Goal: Task Accomplishment & Management: Use online tool/utility

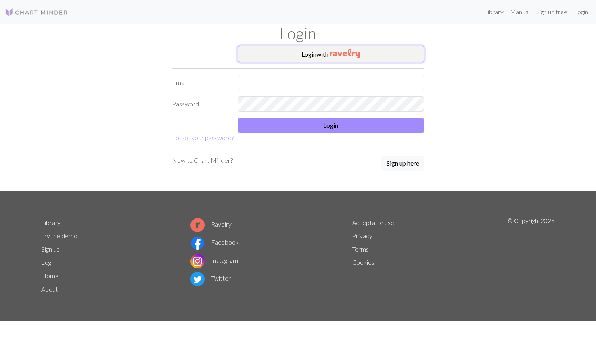
click at [302, 55] on button "Login with" at bounding box center [330, 54] width 187 height 16
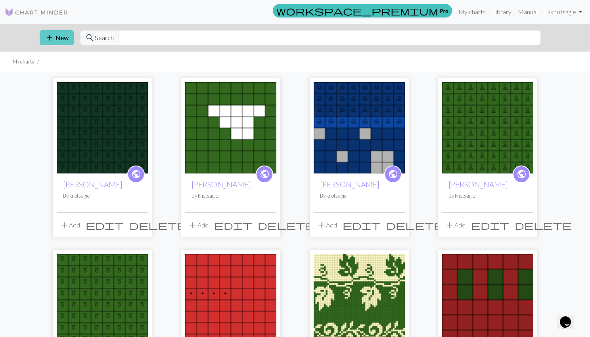
click at [60, 35] on button "add New" at bounding box center [57, 37] width 34 height 15
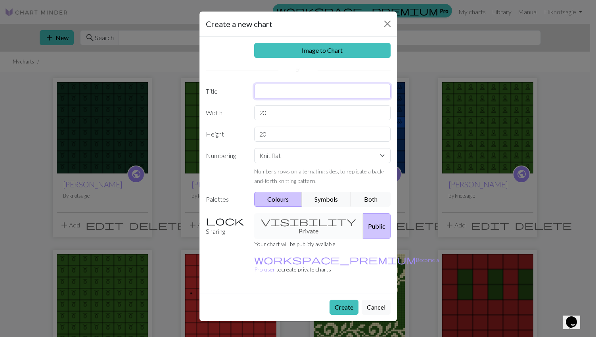
click at [299, 92] on input "text" at bounding box center [322, 91] width 136 height 15
type input "Spruce Socks"
click at [364, 203] on button "Both" at bounding box center [371, 198] width 40 height 15
click at [317, 164] on div "Knit flat Knit in the round Lace knitting Cross stitch Numbers rows on alternat…" at bounding box center [322, 166] width 146 height 37
select select "round"
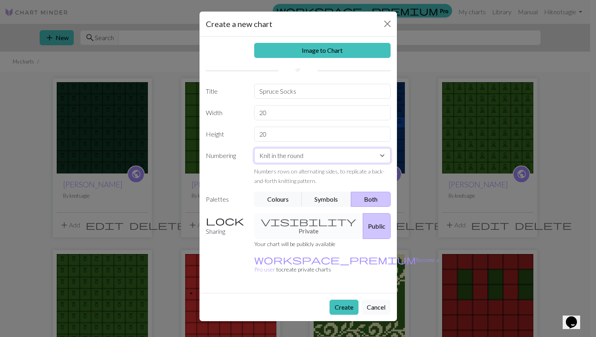
click at [254, 148] on select "Knit flat Knit in the round Lace knitting Cross stitch" at bounding box center [322, 155] width 136 height 15
click at [338, 299] on button "Create" at bounding box center [343, 306] width 29 height 15
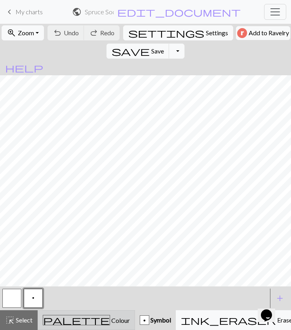
click at [73, 316] on div "palette Colour Colour" at bounding box center [86, 320] width 87 height 10
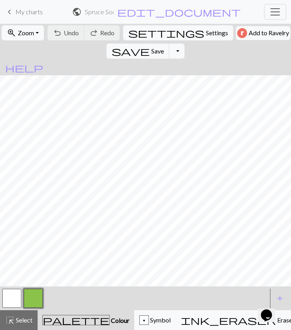
click at [33, 301] on button "button" at bounding box center [33, 298] width 19 height 19
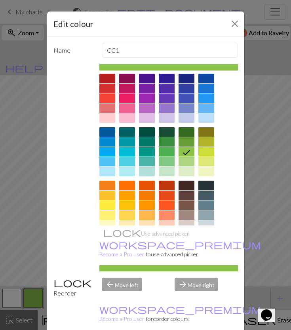
click at [167, 132] on div at bounding box center [167, 132] width 16 height 10
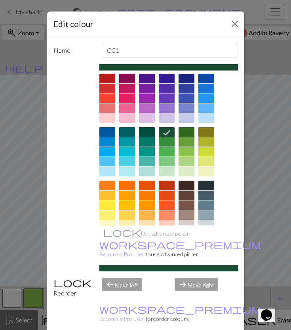
click at [179, 132] on div at bounding box center [187, 132] width 16 height 10
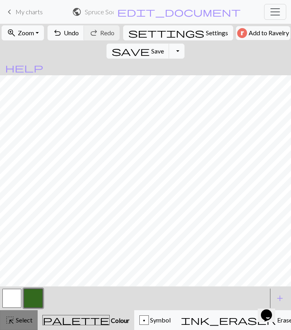
click at [18, 321] on span "Select" at bounding box center [24, 320] width 18 height 8
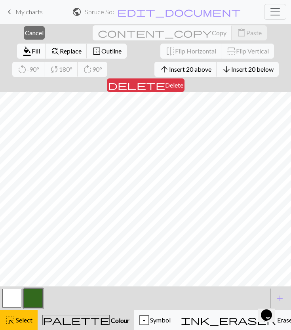
click at [40, 47] on span "Fill" at bounding box center [36, 51] width 8 height 8
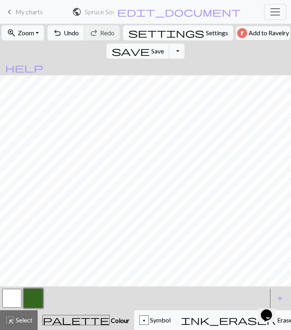
click at [36, 303] on button "button" at bounding box center [33, 298] width 19 height 19
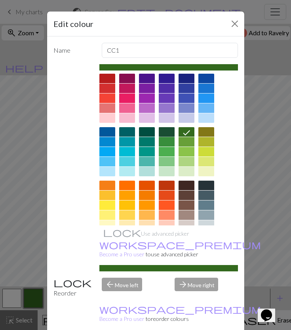
click at [169, 134] on div at bounding box center [167, 132] width 16 height 10
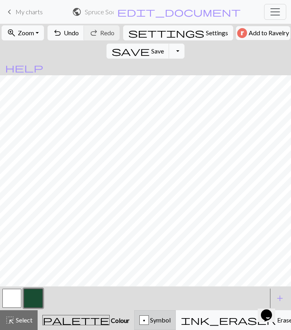
click at [140, 317] on div "p" at bounding box center [144, 321] width 9 height 10
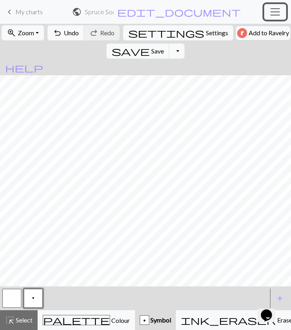
click at [271, 12] on span "Toggle navigation" at bounding box center [276, 12] width 12 height 12
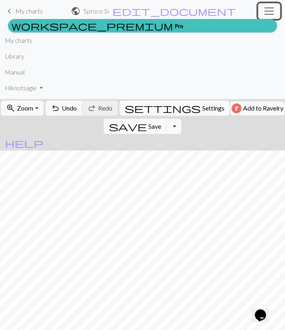
click at [271, 12] on span "Toggle navigation" at bounding box center [270, 11] width 12 height 12
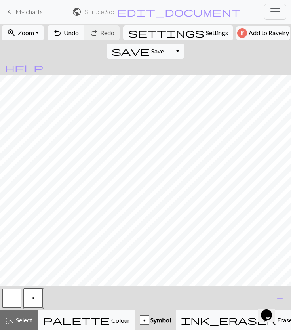
click at [206, 37] on span "Settings" at bounding box center [217, 33] width 22 height 10
select select "aran"
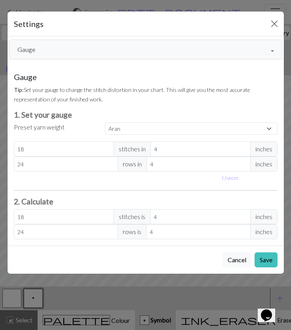
click at [273, 57] on button "Gauge" at bounding box center [146, 50] width 274 height 20
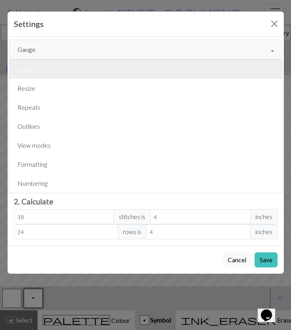
click at [239, 78] on button "Gauge" at bounding box center [146, 69] width 273 height 19
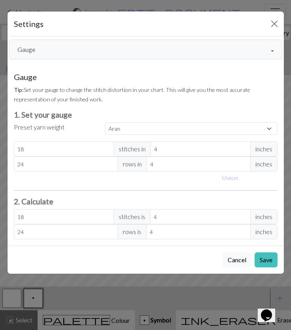
click at [264, 49] on button "Gauge" at bounding box center [146, 50] width 274 height 20
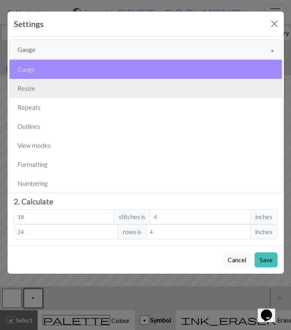
click at [217, 91] on button "Resize" at bounding box center [146, 88] width 273 height 19
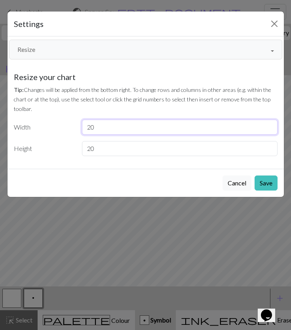
click at [176, 132] on input "20" at bounding box center [180, 127] width 196 height 15
click at [227, 180] on button "Cancel" at bounding box center [237, 183] width 29 height 15
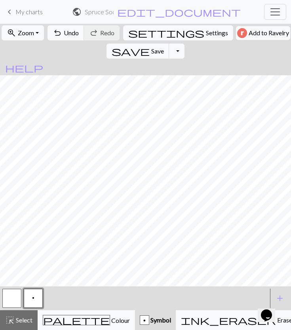
click at [10, 301] on button "button" at bounding box center [11, 298] width 19 height 19
click at [32, 296] on span "p" at bounding box center [33, 298] width 2 height 6
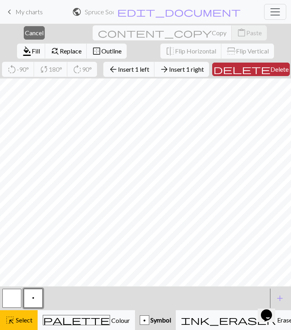
click at [271, 71] on span "Delete" at bounding box center [280, 69] width 18 height 8
click at [103, 73] on button "arrow_back Insert 1 left" at bounding box center [129, 69] width 52 height 15
click at [118, 67] on span "Insert 1 left" at bounding box center [133, 69] width 31 height 8
click at [109, 69] on span "arrow_back" at bounding box center [114, 69] width 10 height 11
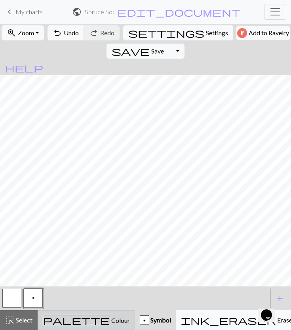
click at [89, 323] on div "palette Colour Colour" at bounding box center [86, 320] width 87 height 10
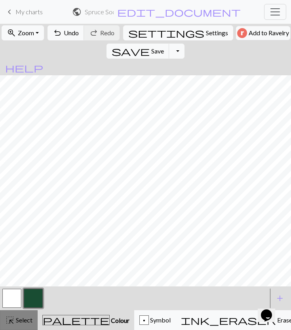
click at [29, 316] on span "Select" at bounding box center [24, 320] width 18 height 8
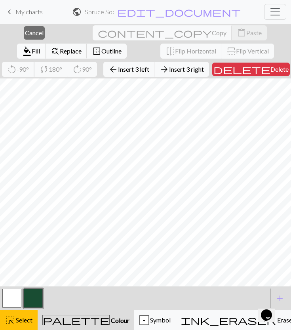
drag, startPoint x: 163, startPoint y: 46, endPoint x: 169, endPoint y: 40, distance: 8.4
click at [169, 40] on div "close Cancel content_copy Copy content_paste Paste format_color_fill Fill find_…" at bounding box center [145, 51] width 291 height 55
click at [32, 46] on span "format_color_fill" at bounding box center [27, 51] width 10 height 11
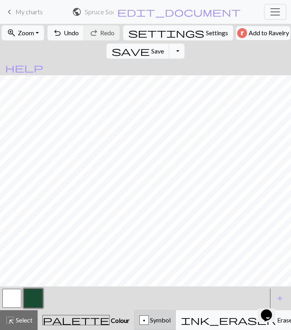
click at [140, 324] on div "p" at bounding box center [144, 321] width 9 height 10
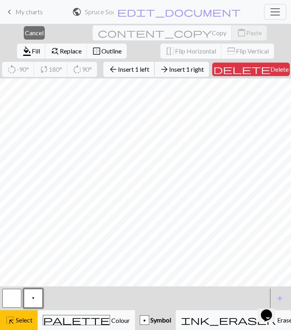
click at [118, 71] on span "Insert 1 left" at bounding box center [133, 69] width 31 height 8
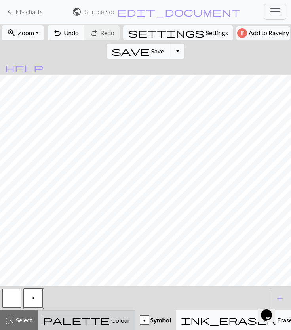
click at [67, 313] on button "palette Colour Colour" at bounding box center [87, 320] width 98 height 20
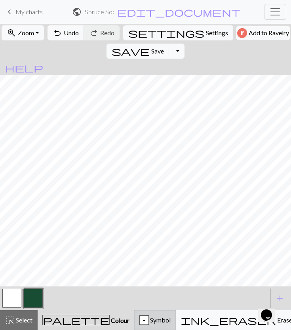
click at [149, 316] on span "Symbol" at bounding box center [160, 320] width 22 height 8
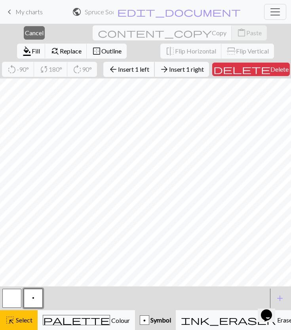
click at [118, 69] on span "Insert 1 left" at bounding box center [133, 69] width 31 height 8
click at [109, 69] on span "arrow_back" at bounding box center [114, 69] width 10 height 11
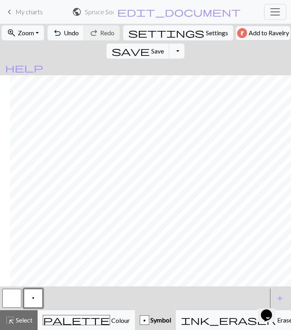
scroll to position [0, 20]
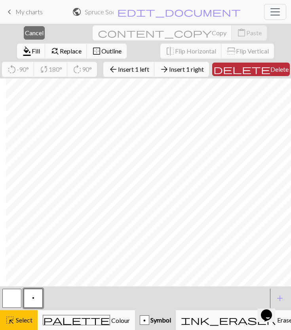
click at [242, 73] on button "delete Delete" at bounding box center [252, 69] width 78 height 13
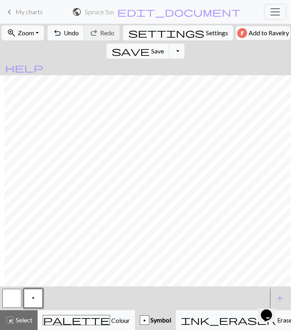
scroll to position [0, 9]
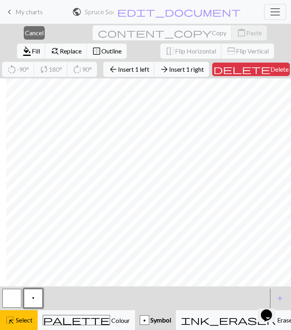
click at [169, 68] on span "Insert 1 right" at bounding box center [186, 69] width 35 height 8
click at [169, 67] on span "Insert 1 right" at bounding box center [186, 69] width 35 height 8
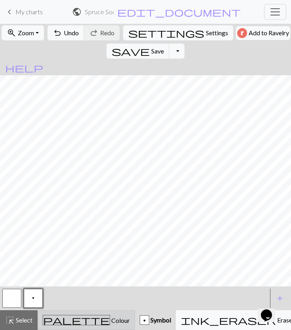
click at [110, 320] on span "Colour" at bounding box center [120, 321] width 20 height 8
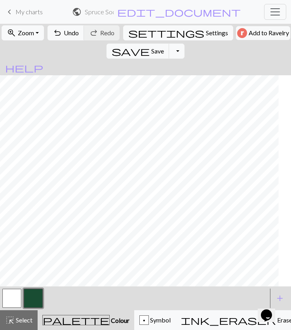
scroll to position [0, 30]
click at [17, 325] on button "highlight_alt Select Select" at bounding box center [19, 320] width 38 height 20
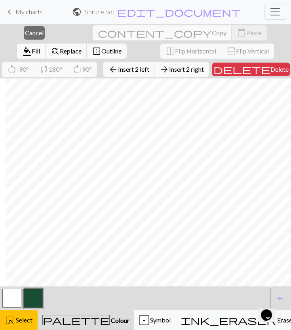
click at [32, 46] on span "format_color_fill" at bounding box center [27, 51] width 10 height 11
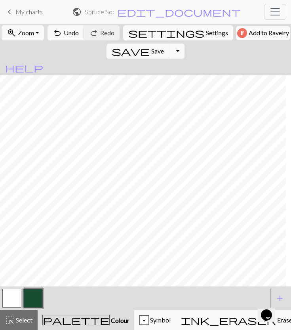
scroll to position [0, 0]
click at [17, 324] on span "Select" at bounding box center [24, 320] width 18 height 8
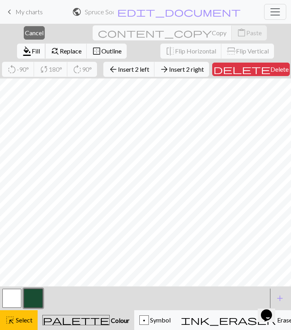
click at [32, 46] on span "format_color_fill" at bounding box center [27, 51] width 10 height 11
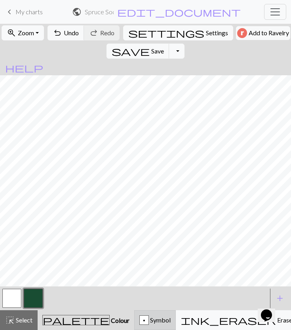
click at [134, 311] on button "p Symbol" at bounding box center [155, 320] width 42 height 20
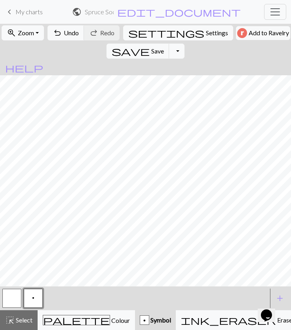
scroll to position [0, 30]
click at [20, 299] on button "button" at bounding box center [11, 298] width 19 height 19
click at [12, 298] on button "button" at bounding box center [11, 298] width 19 height 19
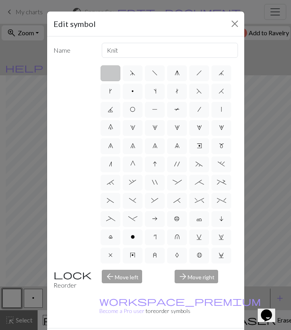
click at [224, 27] on div "Edit symbol" at bounding box center [145, 23] width 197 height 25
click at [229, 26] on button "Close" at bounding box center [235, 23] width 13 height 13
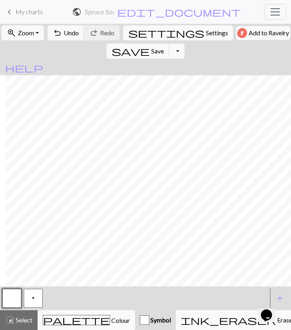
click at [32, 299] on button "p" at bounding box center [33, 298] width 19 height 19
click at [11, 297] on button "button" at bounding box center [11, 298] width 19 height 19
click at [32, 302] on button "p" at bounding box center [33, 298] width 19 height 19
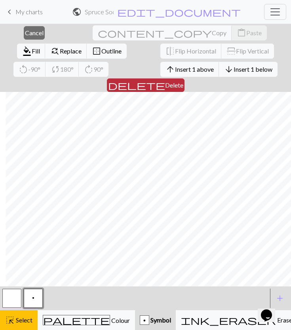
click at [184, 81] on span "Delete" at bounding box center [174, 85] width 18 height 8
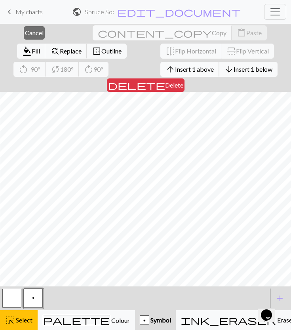
click at [175, 69] on span "Insert 1 above" at bounding box center [194, 69] width 39 height 8
click at [161, 64] on button "arrow_upward Insert 1 above" at bounding box center [190, 69] width 59 height 15
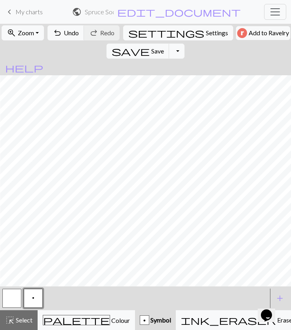
click at [7, 299] on button "button" at bounding box center [11, 298] width 19 height 19
click at [31, 301] on button "p" at bounding box center [33, 298] width 19 height 19
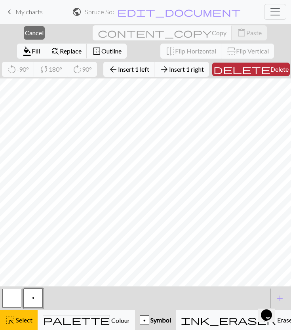
click at [271, 68] on span "Delete" at bounding box center [280, 69] width 18 height 8
click at [271, 69] on span "Delete" at bounding box center [280, 69] width 18 height 8
click at [271, 70] on span "Delete" at bounding box center [280, 69] width 18 height 8
click at [252, 64] on button "delete Delete" at bounding box center [252, 69] width 78 height 13
click at [227, 67] on span "delete" at bounding box center [242, 69] width 57 height 11
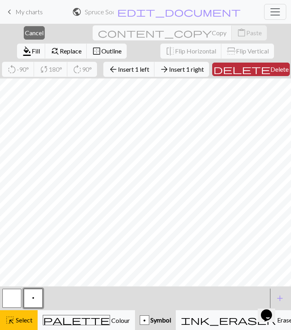
click at [229, 65] on span "delete" at bounding box center [242, 69] width 57 height 11
click at [237, 65] on button "delete Delete" at bounding box center [252, 69] width 78 height 13
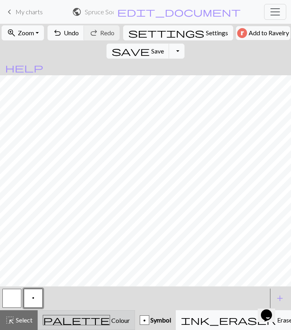
click at [80, 315] on div "palette Colour Colour" at bounding box center [86, 320] width 87 height 10
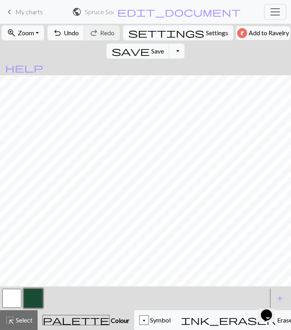
click at [37, 302] on button "button" at bounding box center [33, 298] width 19 height 19
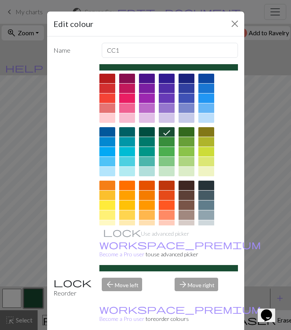
click at [24, 264] on div "Edit colour Name CC1 Use advanced picker workspace_premium Become a Pro user to…" at bounding box center [145, 165] width 291 height 330
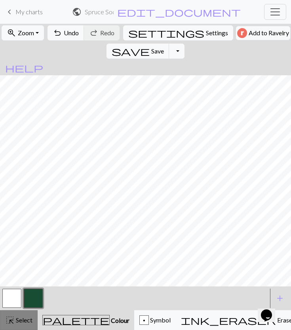
click at [24, 321] on span "Select" at bounding box center [24, 320] width 18 height 8
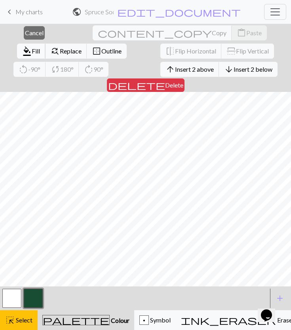
click at [40, 47] on span "Fill" at bounding box center [36, 51] width 8 height 8
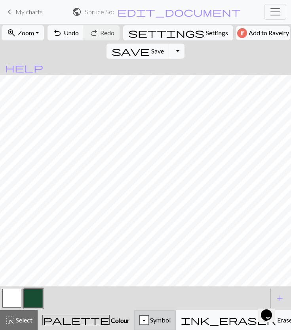
click at [140, 317] on div "p" at bounding box center [144, 321] width 9 height 10
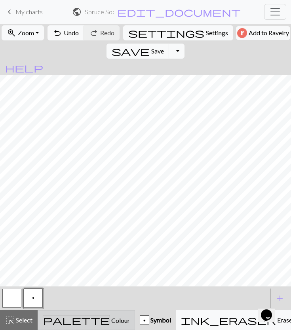
click at [110, 323] on span "Colour" at bounding box center [120, 321] width 20 height 8
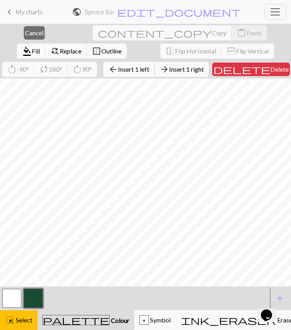
click at [118, 72] on span "Insert 1 left" at bounding box center [133, 69] width 31 height 8
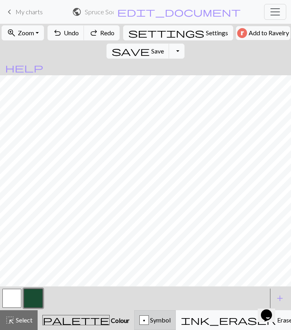
click at [149, 321] on span "Symbol" at bounding box center [160, 320] width 22 height 8
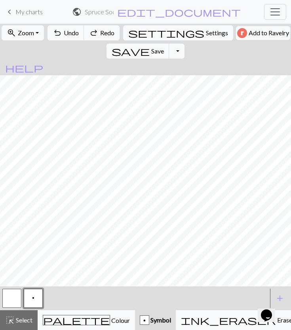
click at [15, 298] on button "button" at bounding box center [11, 298] width 19 height 19
click at [23, 318] on span "Select" at bounding box center [24, 320] width 18 height 8
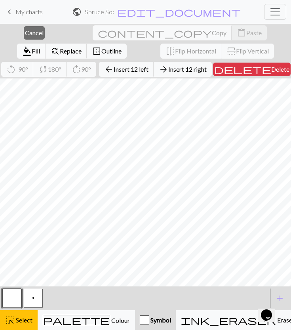
click at [40, 47] on span "Fill" at bounding box center [36, 51] width 8 height 8
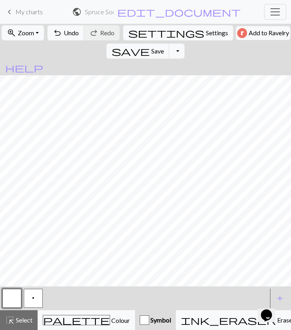
click at [36, 298] on button "p" at bounding box center [33, 298] width 19 height 19
click at [14, 297] on button "button" at bounding box center [11, 298] width 19 height 19
click at [37, 293] on button "p" at bounding box center [33, 298] width 19 height 19
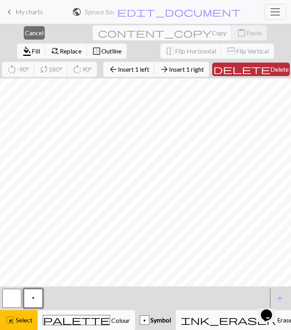
click at [271, 71] on span "Delete" at bounding box center [280, 69] width 18 height 8
click at [118, 73] on span "Insert 1 left" at bounding box center [133, 69] width 31 height 8
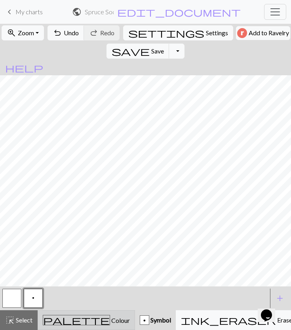
click at [110, 320] on span "Colour" at bounding box center [120, 321] width 20 height 8
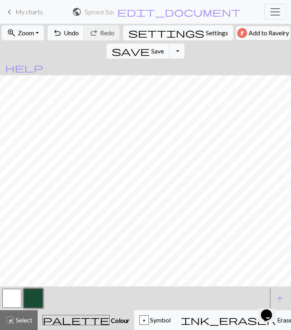
click at [42, 299] on button "button" at bounding box center [33, 298] width 19 height 19
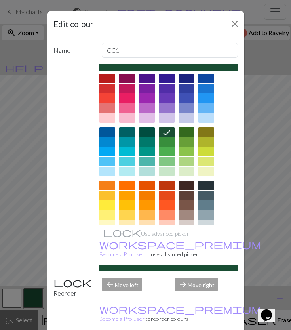
click at [26, 226] on div "Edit colour Name CC1 Use advanced picker workspace_premium Become a Pro user to…" at bounding box center [145, 165] width 291 height 330
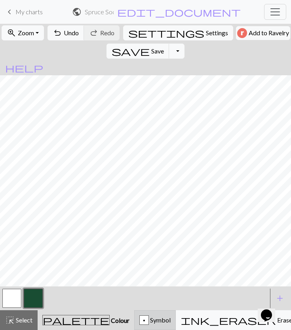
click at [140, 321] on div "p" at bounding box center [144, 321] width 9 height 10
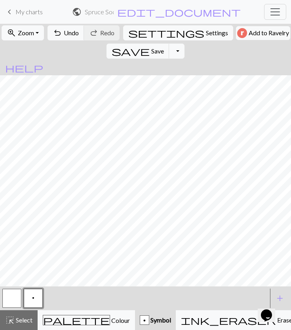
click at [8, 289] on button "button" at bounding box center [11, 298] width 19 height 19
click at [37, 295] on button "p" at bounding box center [33, 298] width 19 height 19
click at [16, 296] on button "button" at bounding box center [11, 298] width 19 height 19
click at [36, 296] on button "p" at bounding box center [33, 298] width 19 height 19
click at [150, 46] on span "save" at bounding box center [131, 51] width 38 height 11
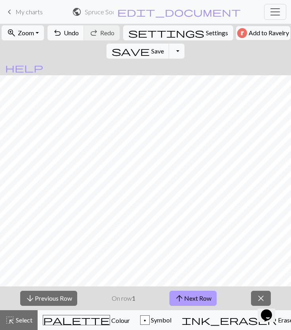
click at [207, 294] on button "arrow_upward Next Row" at bounding box center [193, 298] width 47 height 15
